Goal: Task Accomplishment & Management: Use online tool/utility

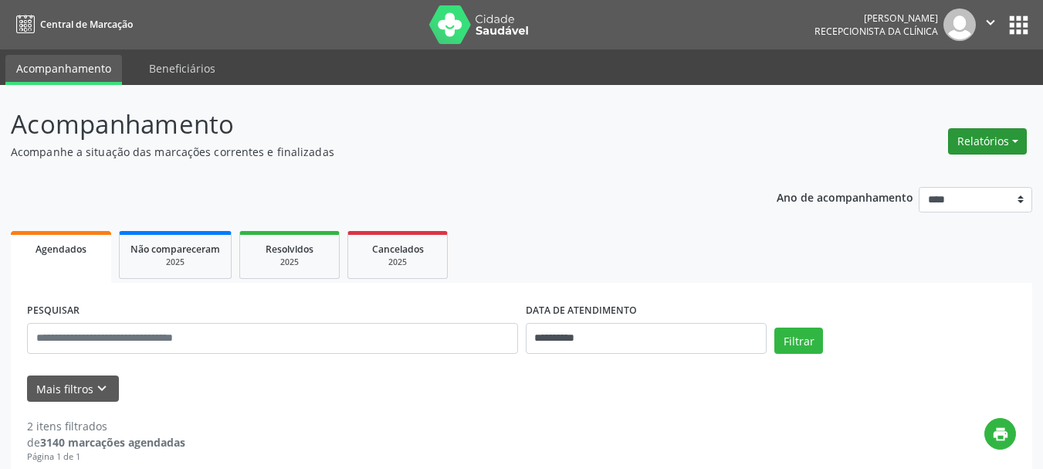
click at [983, 139] on button "Relatórios" at bounding box center [987, 141] width 79 height 26
click at [909, 175] on link "Agendamentos" at bounding box center [944, 175] width 166 height 22
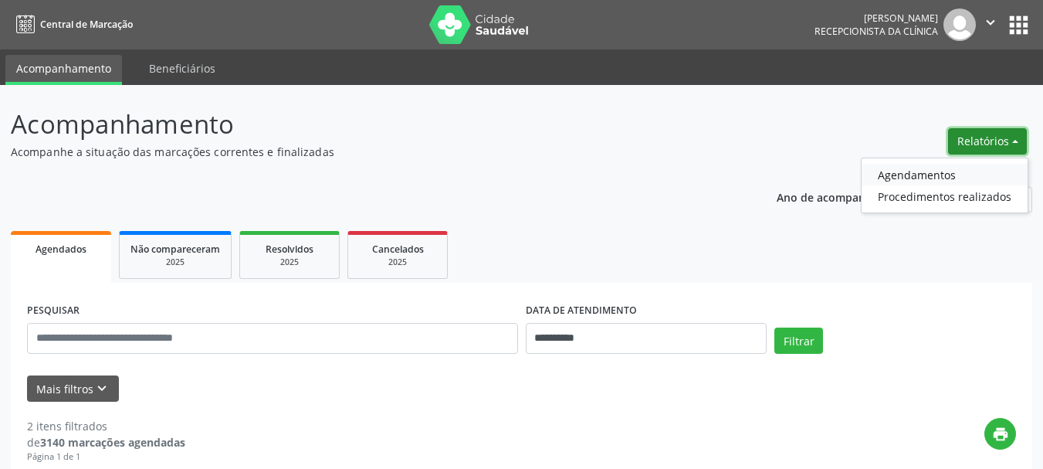
select select "*"
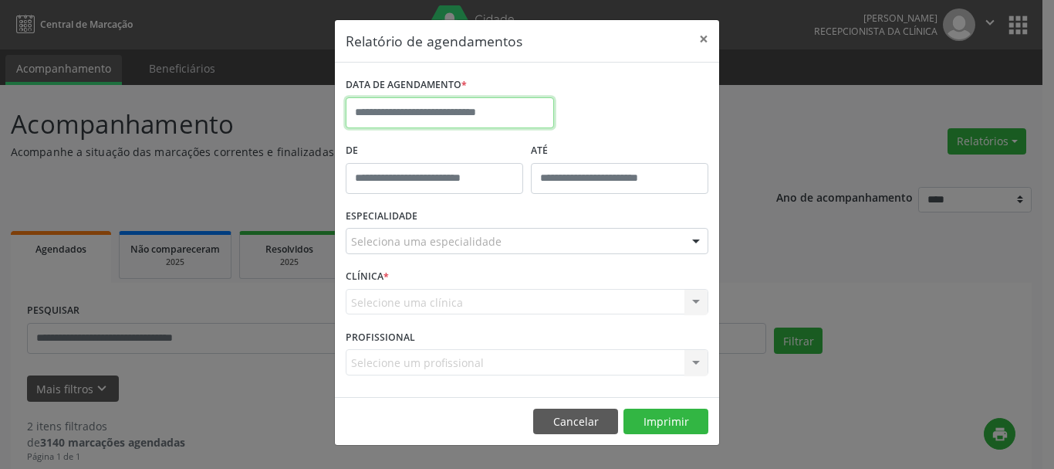
click at [408, 108] on input "text" at bounding box center [450, 112] width 208 height 31
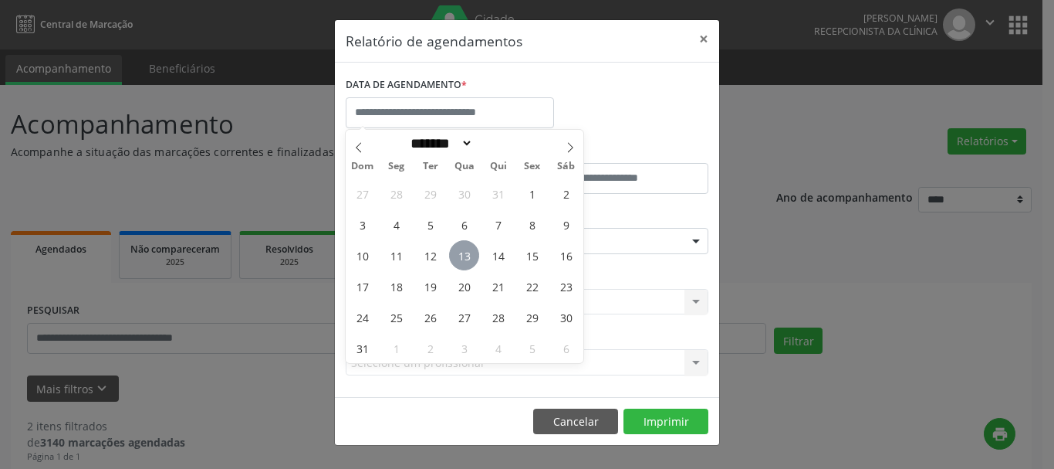
click at [468, 253] on span "13" at bounding box center [464, 255] width 30 height 30
type input "**********"
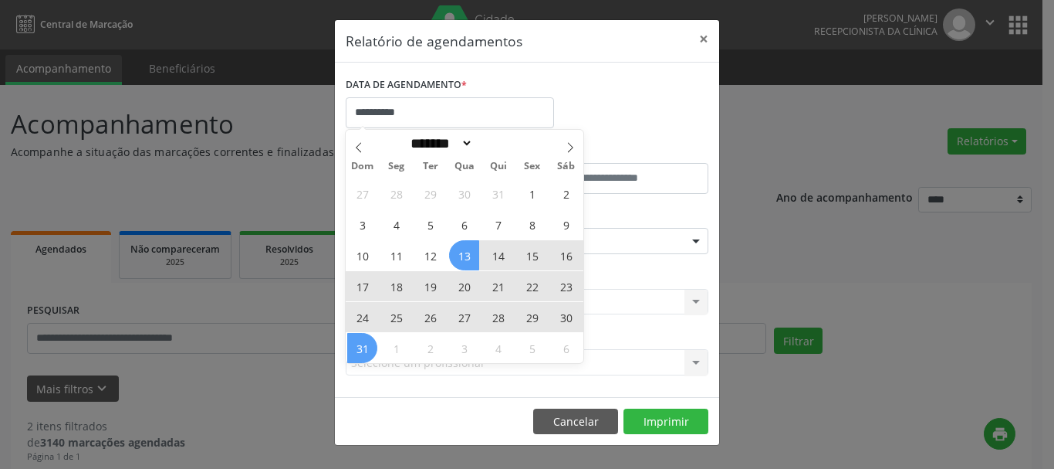
click at [358, 347] on span "31" at bounding box center [362, 348] width 30 height 30
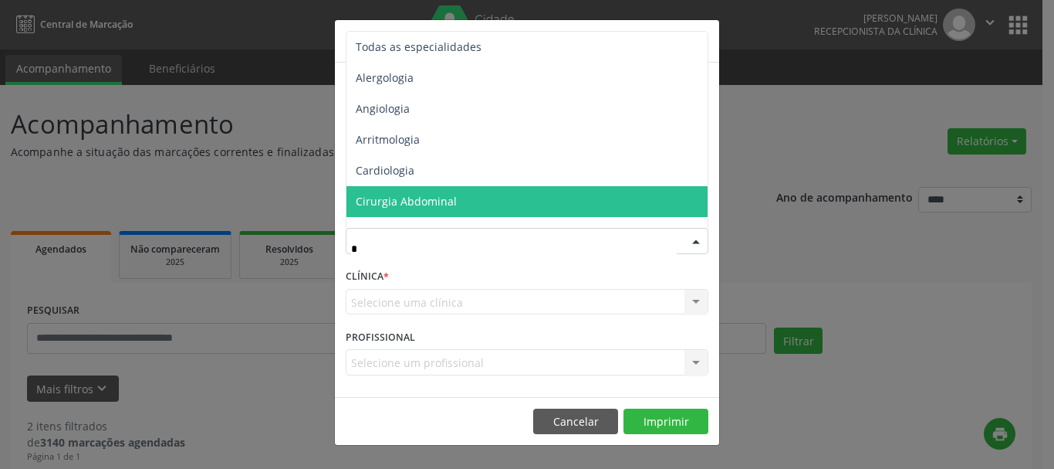
type input "**"
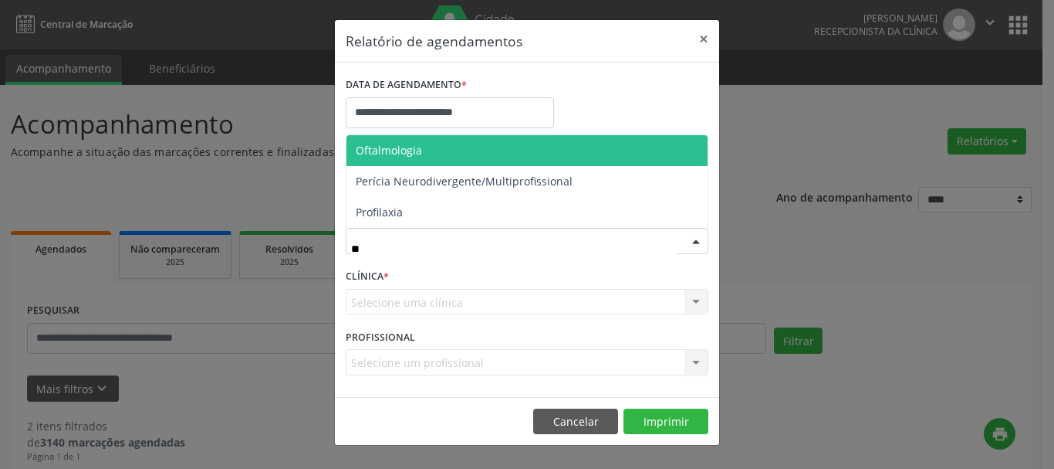
click at [367, 150] on span "Oftalmologia" at bounding box center [389, 150] width 66 height 15
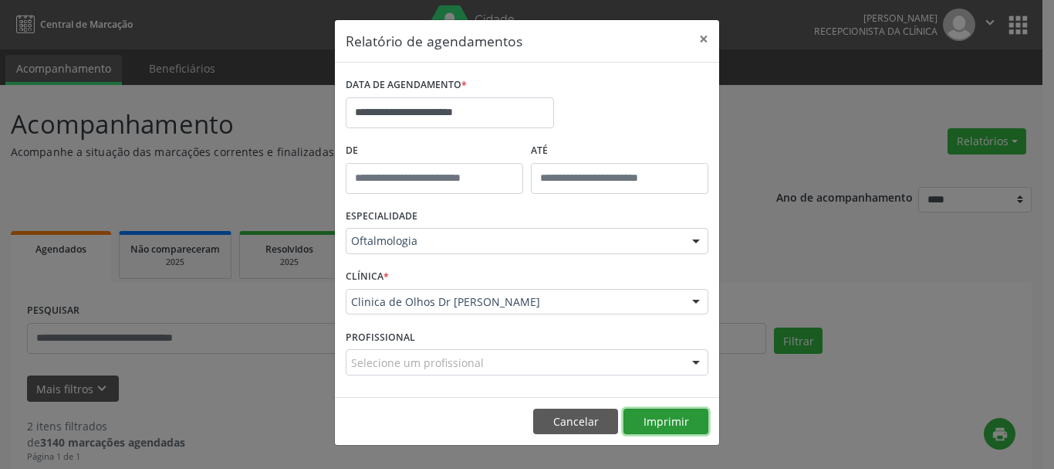
click at [686, 425] on button "Imprimir" at bounding box center [666, 421] width 85 height 26
click at [596, 411] on button "Cancelar" at bounding box center [575, 421] width 85 height 26
